Goal: Transaction & Acquisition: Obtain resource

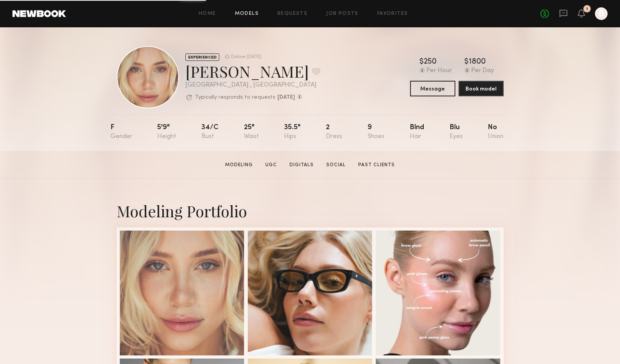
click at [244, 13] on link "Models" at bounding box center [247, 13] width 24 height 5
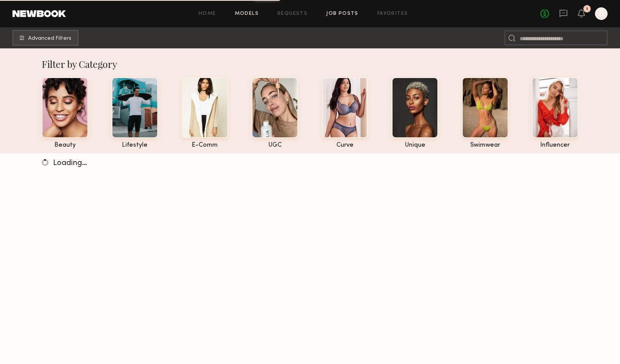
click at [342, 16] on link "Job Posts" at bounding box center [342, 13] width 32 height 5
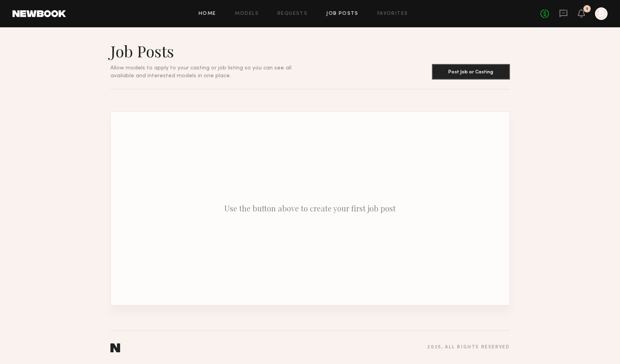
click at [205, 13] on link "Home" at bounding box center [208, 13] width 18 height 5
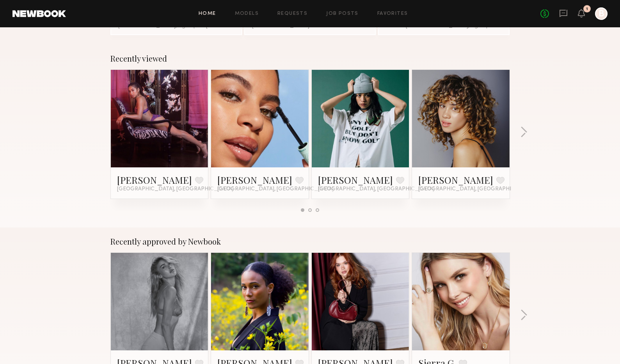
scroll to position [112, 0]
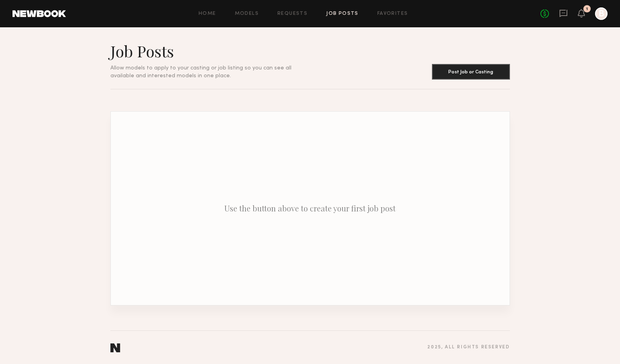
scroll to position [112, 0]
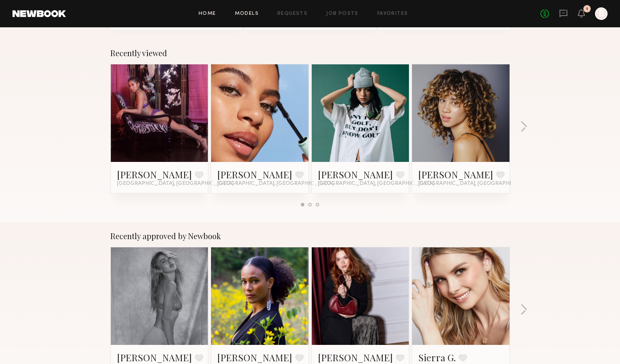
click at [252, 15] on link "Models" at bounding box center [247, 13] width 24 height 5
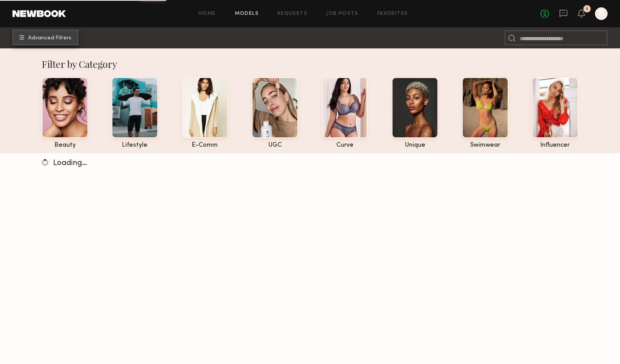
click at [66, 37] on span "Advanced Filters" at bounding box center [49, 38] width 43 height 5
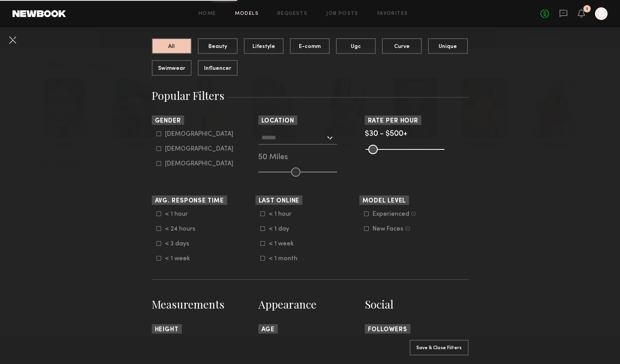
scroll to position [82, 0]
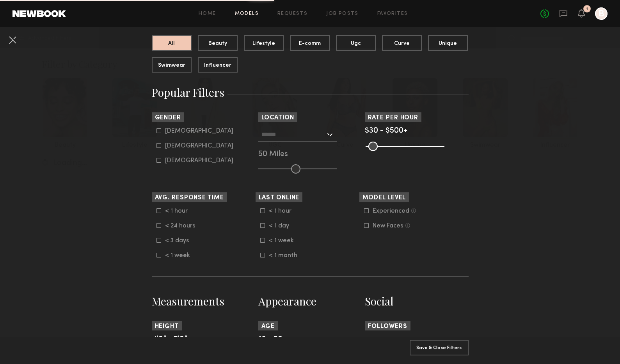
click at [337, 133] on div at bounding box center [297, 135] width 79 height 14
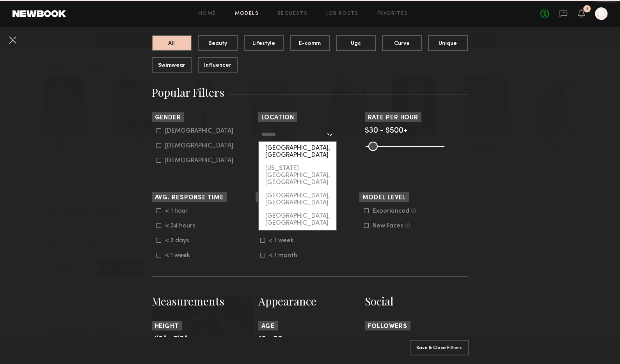
click at [307, 145] on div "[GEOGRAPHIC_DATA], [GEOGRAPHIC_DATA]" at bounding box center [297, 152] width 77 height 20
type input "**********"
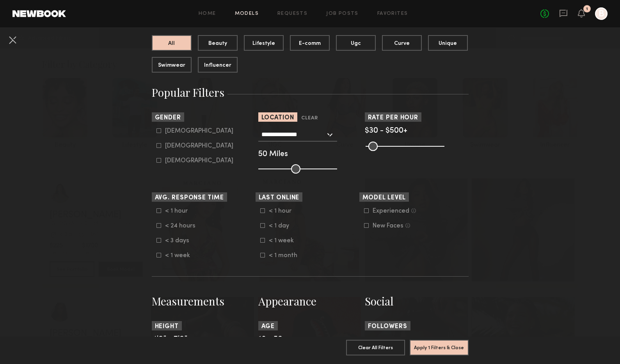
click at [183, 145] on div "Female" at bounding box center [199, 146] width 68 height 5
type input "**"
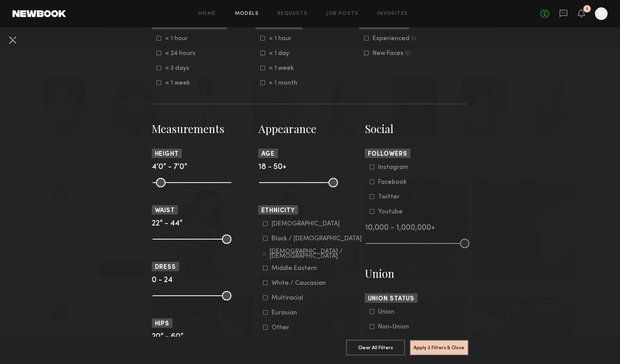
scroll to position [282, 0]
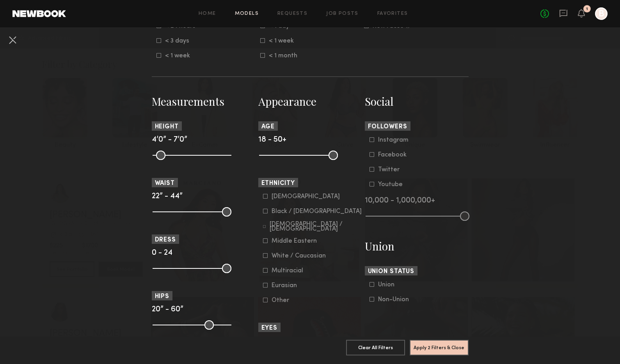
click at [265, 199] on icon at bounding box center [265, 196] width 5 height 5
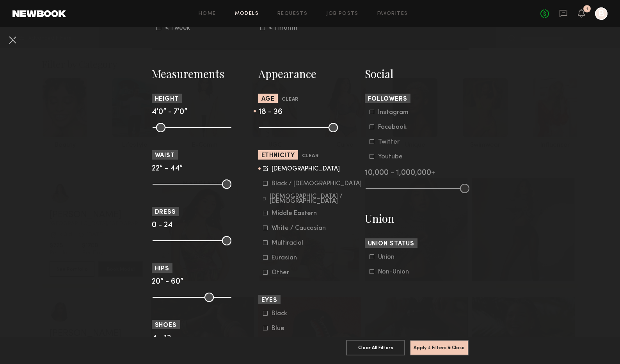
drag, startPoint x: 331, startPoint y: 130, endPoint x: 301, endPoint y: 131, distance: 30.1
type input "**"
click at [302, 131] on input "range" at bounding box center [298, 127] width 79 height 9
click at [435, 344] on button "Apply 4 Filters & Close" at bounding box center [439, 348] width 59 height 16
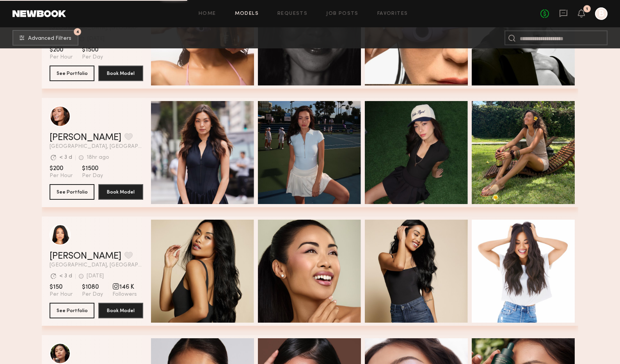
scroll to position [1157, 0]
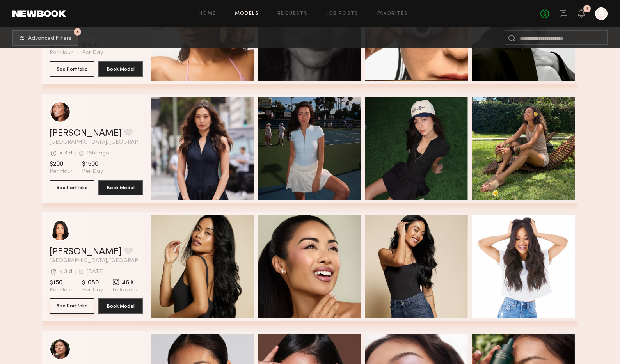
click at [74, 308] on button "See Portfolio" at bounding box center [72, 306] width 45 height 16
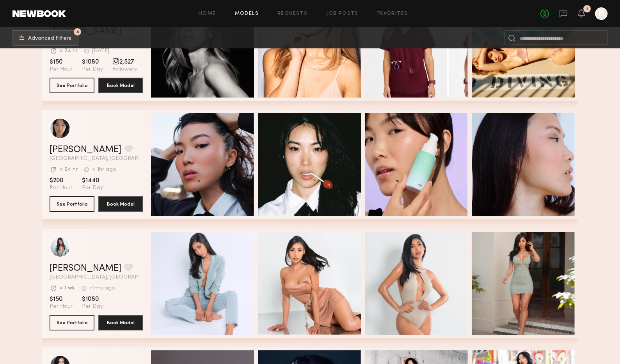
scroll to position [7670, 0]
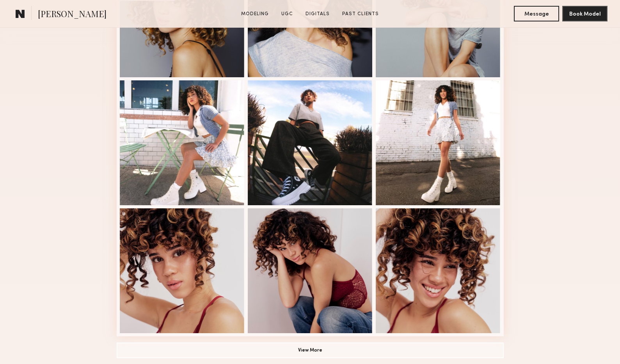
scroll to position [371, 0]
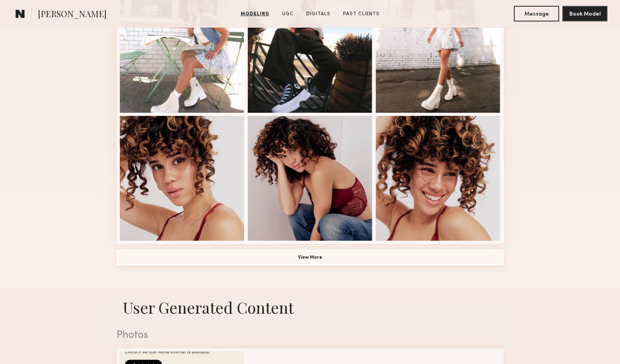
click at [264, 258] on button "View More" at bounding box center [310, 258] width 387 height 16
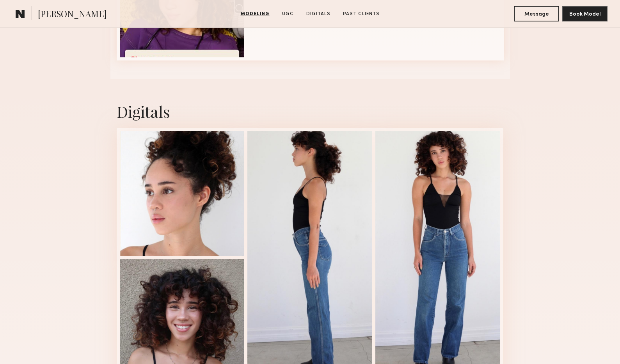
scroll to position [1455, 0]
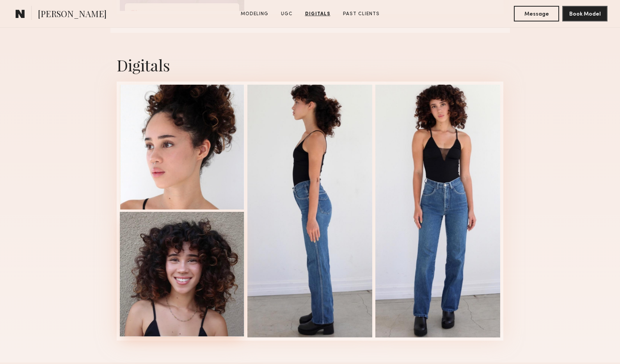
click at [180, 270] on div at bounding box center [182, 274] width 125 height 125
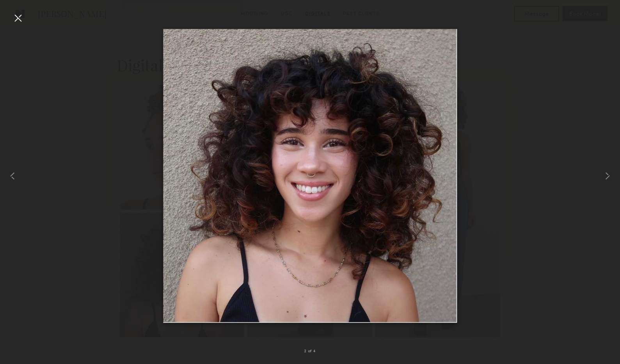
click at [12, 20] on div at bounding box center [18, 18] width 12 height 12
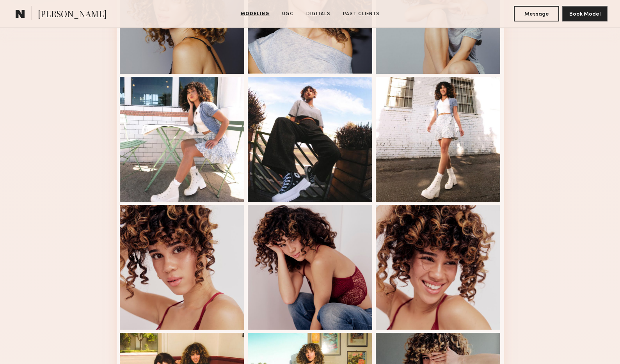
scroll to position [0, 0]
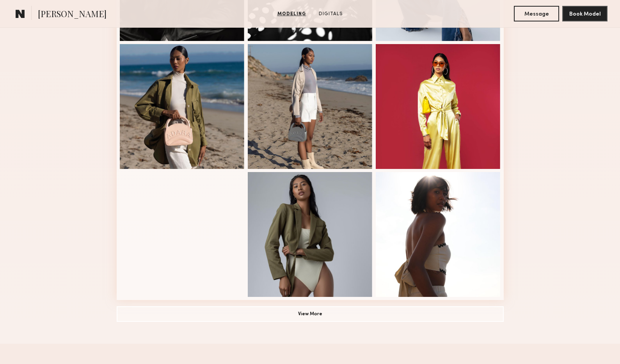
scroll to position [746, 0]
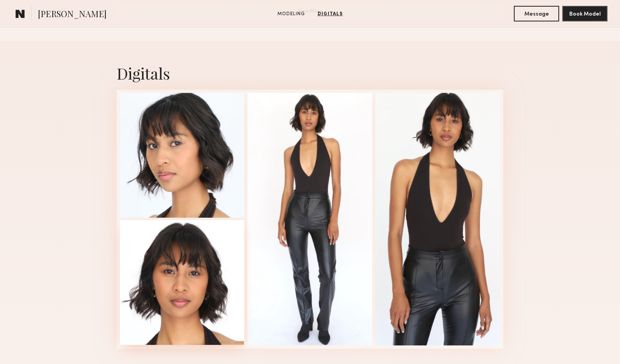
click at [178, 277] on div at bounding box center [182, 282] width 125 height 125
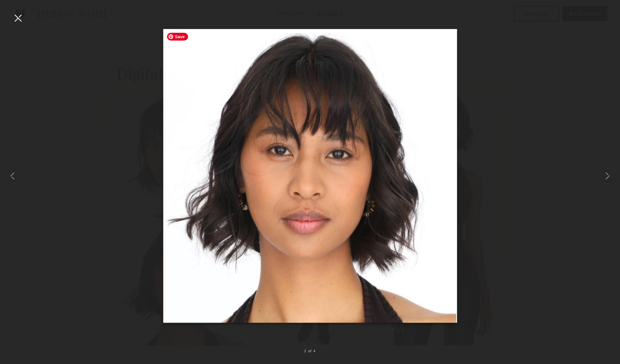
click at [102, 238] on div at bounding box center [310, 175] width 620 height 327
click at [12, 20] on div at bounding box center [18, 18] width 12 height 12
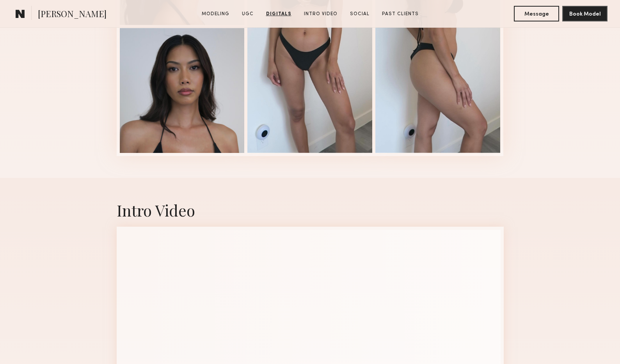
scroll to position [1302, 0]
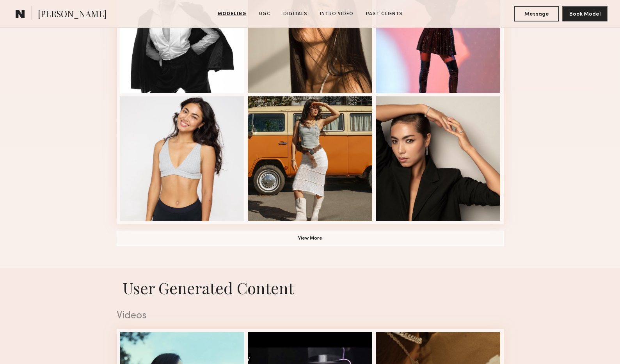
scroll to position [777, 0]
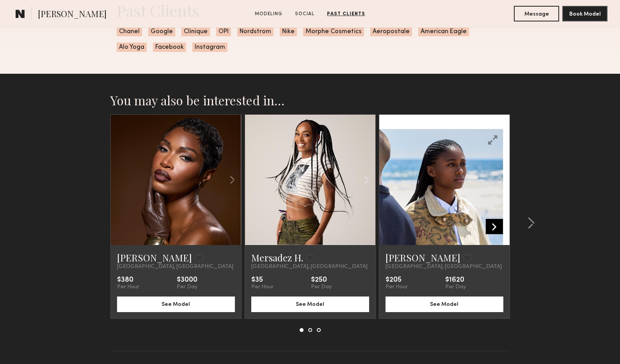
scroll to position [1192, 0]
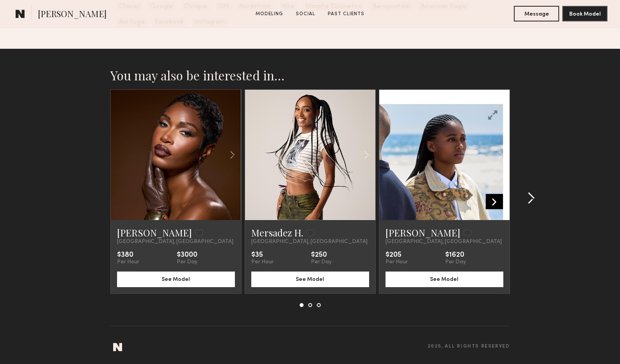
click at [533, 198] on common-icon at bounding box center [531, 198] width 8 height 12
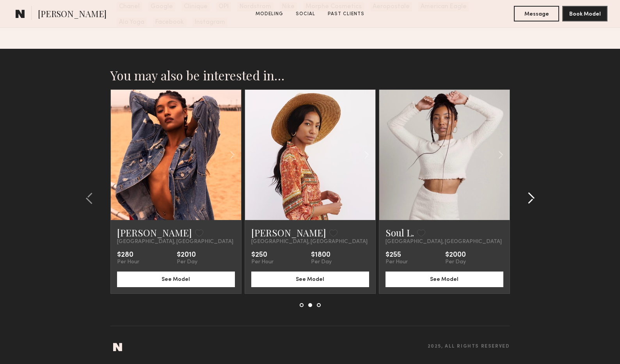
click at [533, 198] on common-icon at bounding box center [531, 198] width 8 height 12
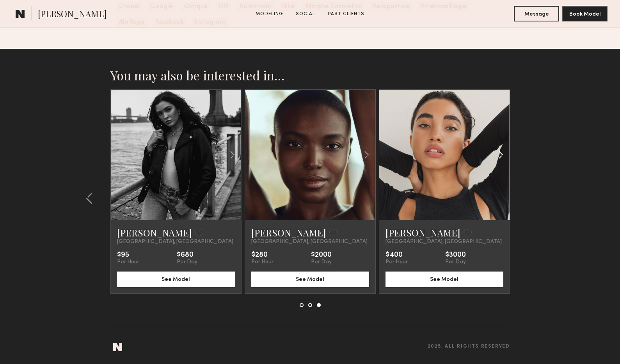
click at [500, 157] on common-icon at bounding box center [500, 155] width 11 height 15
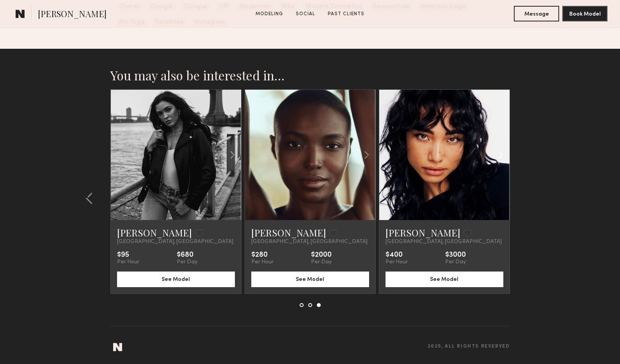
click at [501, 157] on common-icon at bounding box center [500, 155] width 11 height 15
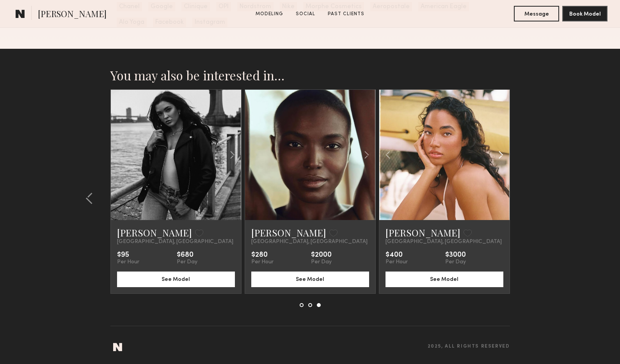
click at [501, 157] on common-icon at bounding box center [500, 155] width 11 height 15
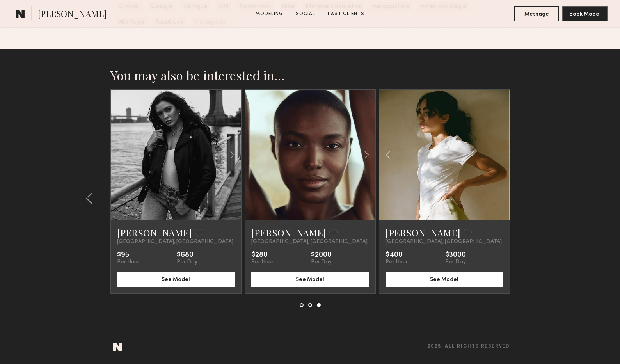
click at [501, 157] on div at bounding box center [445, 155] width 130 height 130
click at [363, 152] on common-icon at bounding box center [366, 155] width 11 height 15
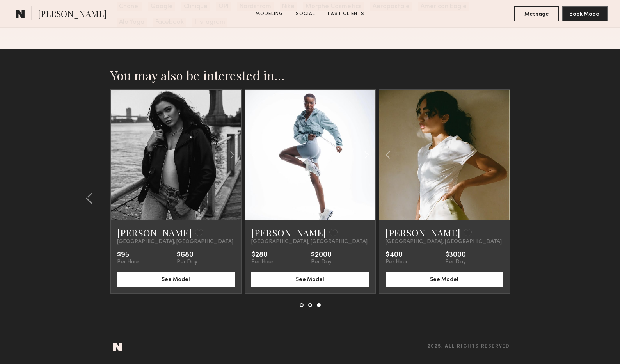
click at [363, 152] on common-icon at bounding box center [366, 155] width 11 height 15
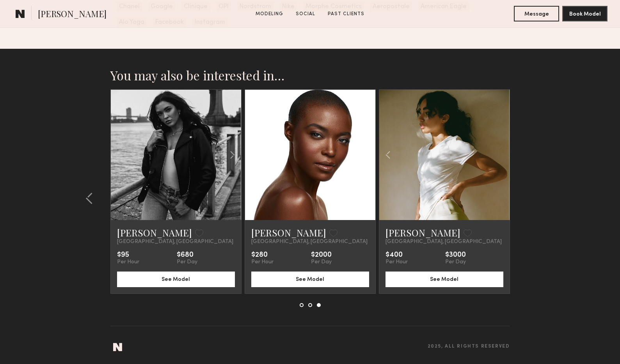
click at [363, 152] on common-icon at bounding box center [366, 155] width 11 height 15
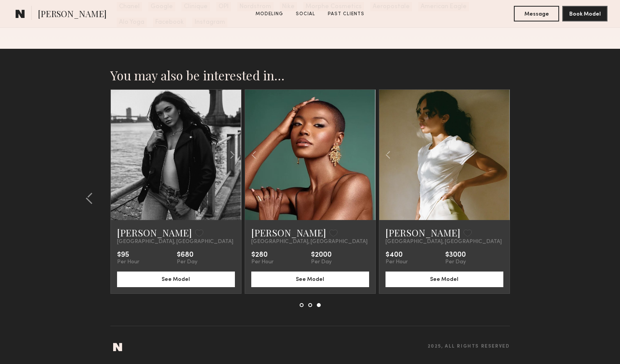
click at [363, 152] on div at bounding box center [310, 155] width 130 height 130
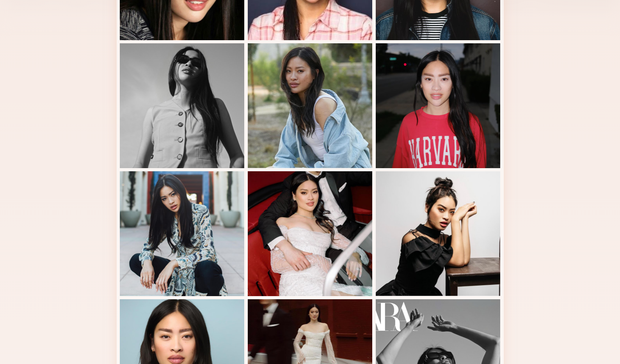
scroll to position [432, 0]
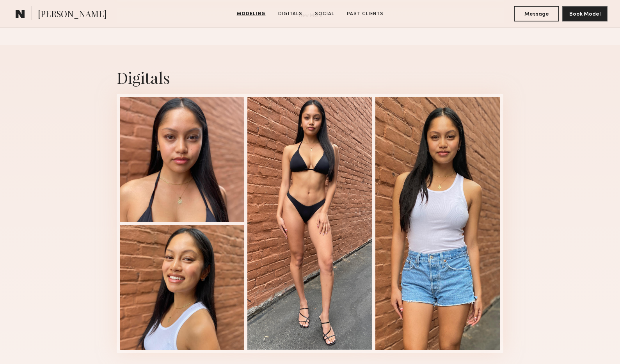
scroll to position [743, 0]
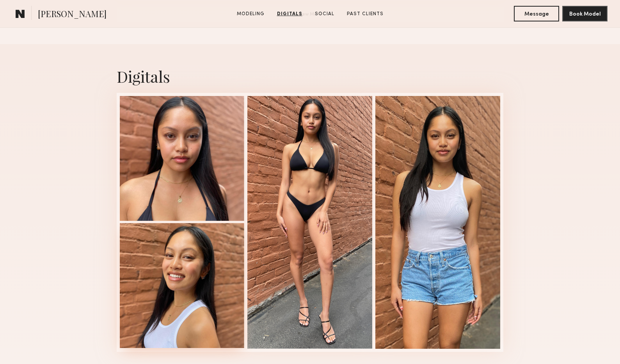
click at [158, 293] on div at bounding box center [182, 285] width 125 height 125
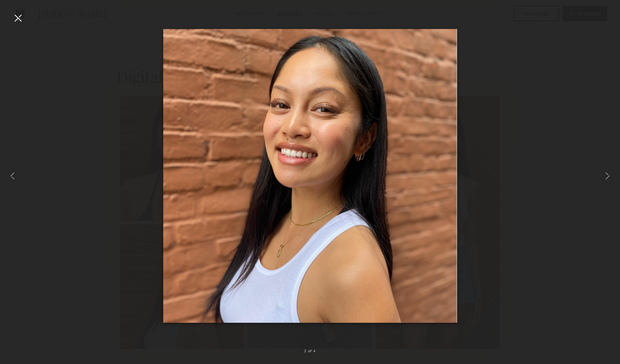
click at [94, 299] on div at bounding box center [310, 175] width 620 height 327
click at [15, 8] on nb-gallery-light "2 of 4" at bounding box center [310, 182] width 620 height 364
click at [16, 14] on div at bounding box center [18, 18] width 12 height 12
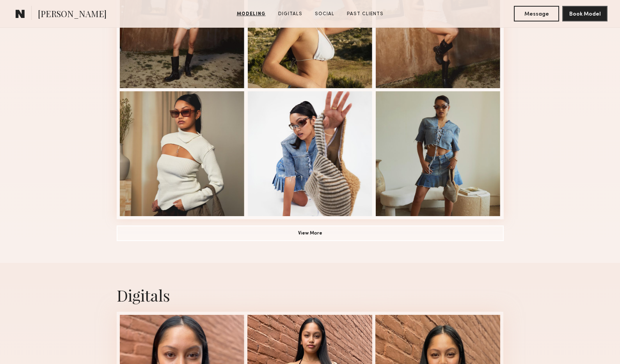
scroll to position [626, 0]
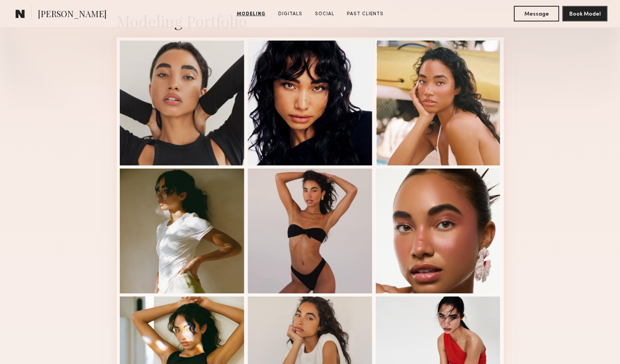
scroll to position [189, 0]
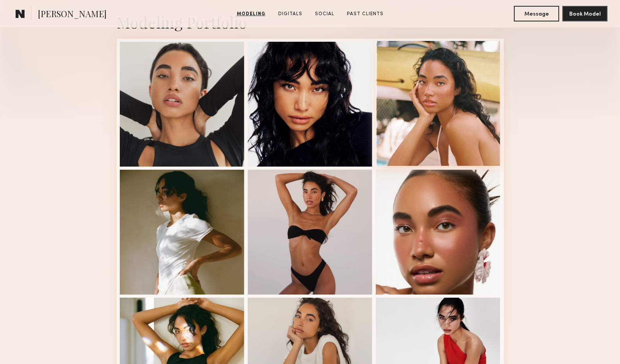
click at [450, 132] on div at bounding box center [438, 103] width 125 height 125
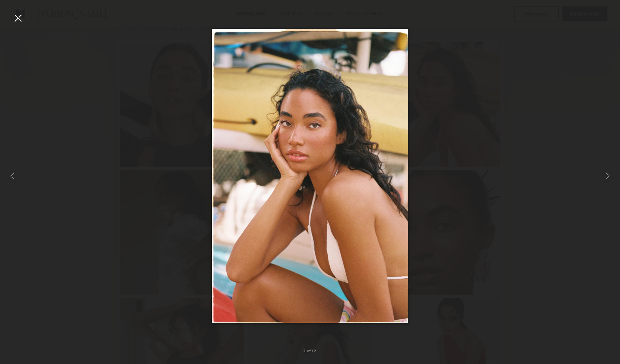
click at [16, 19] on div at bounding box center [18, 18] width 12 height 12
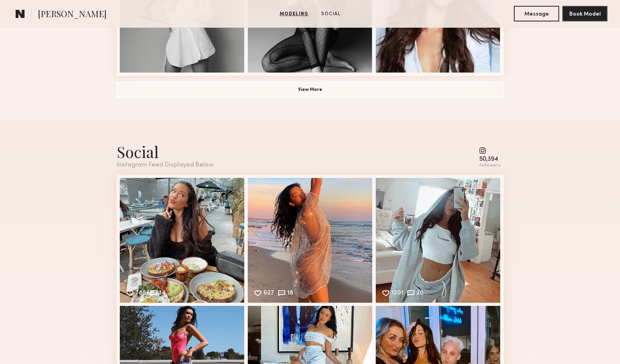
scroll to position [1043, 0]
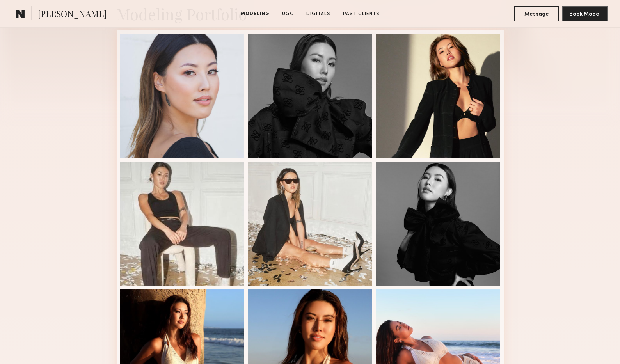
scroll to position [145, 0]
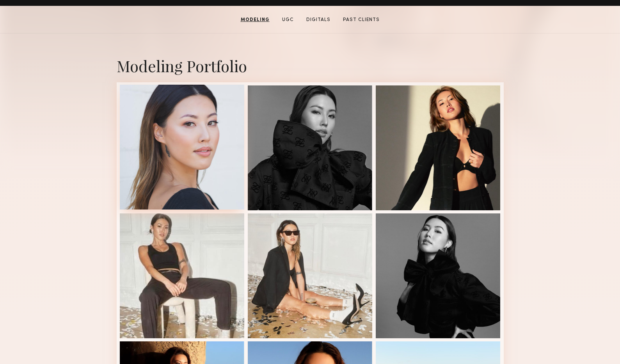
click at [218, 117] on div at bounding box center [182, 147] width 125 height 125
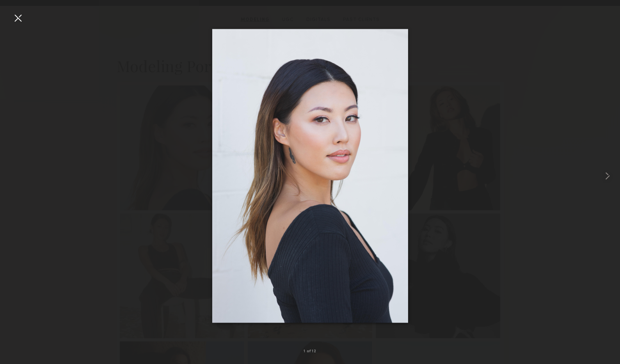
click at [16, 16] on div at bounding box center [18, 18] width 12 height 12
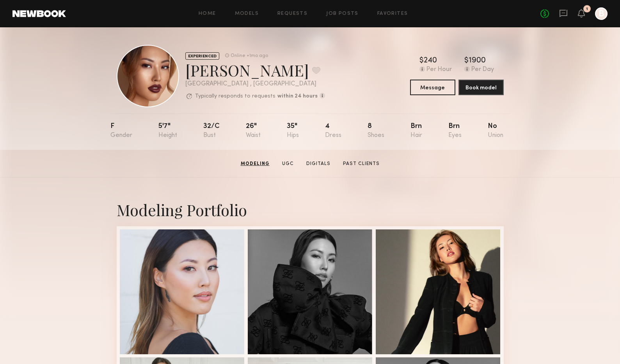
scroll to position [0, 0]
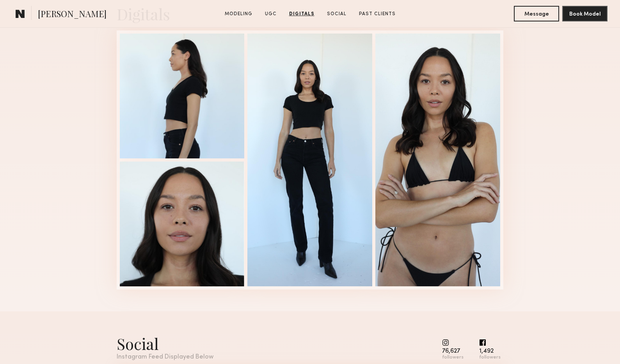
scroll to position [1955, 0]
